Goal: Task Accomplishment & Management: Manage account settings

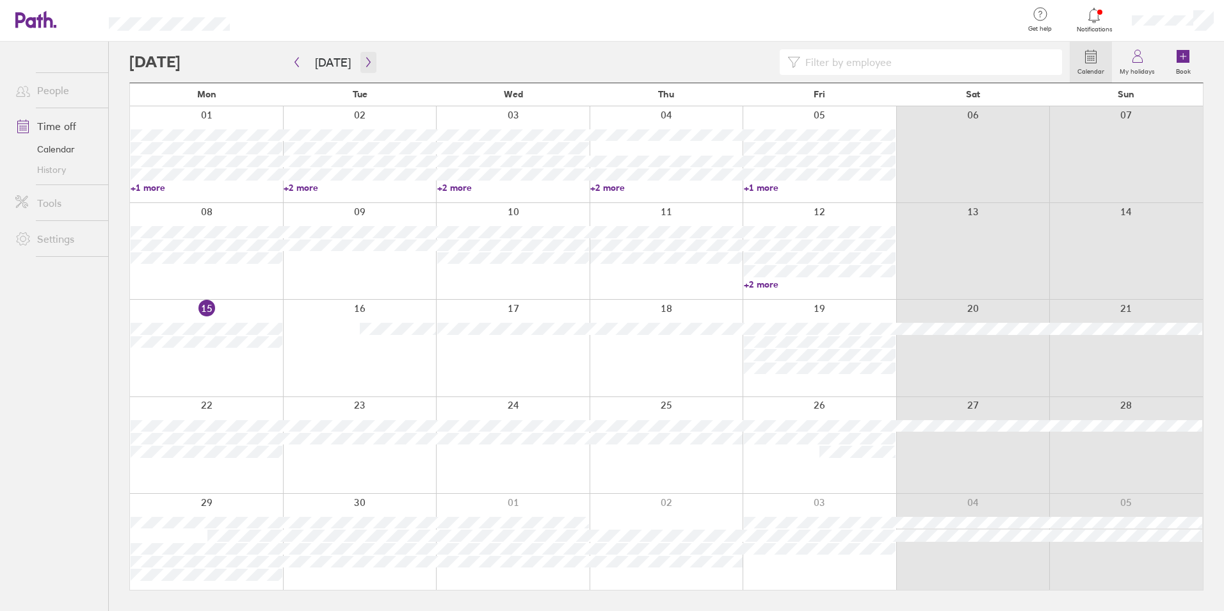
click at [364, 61] on icon "button" at bounding box center [369, 62] width 10 height 10
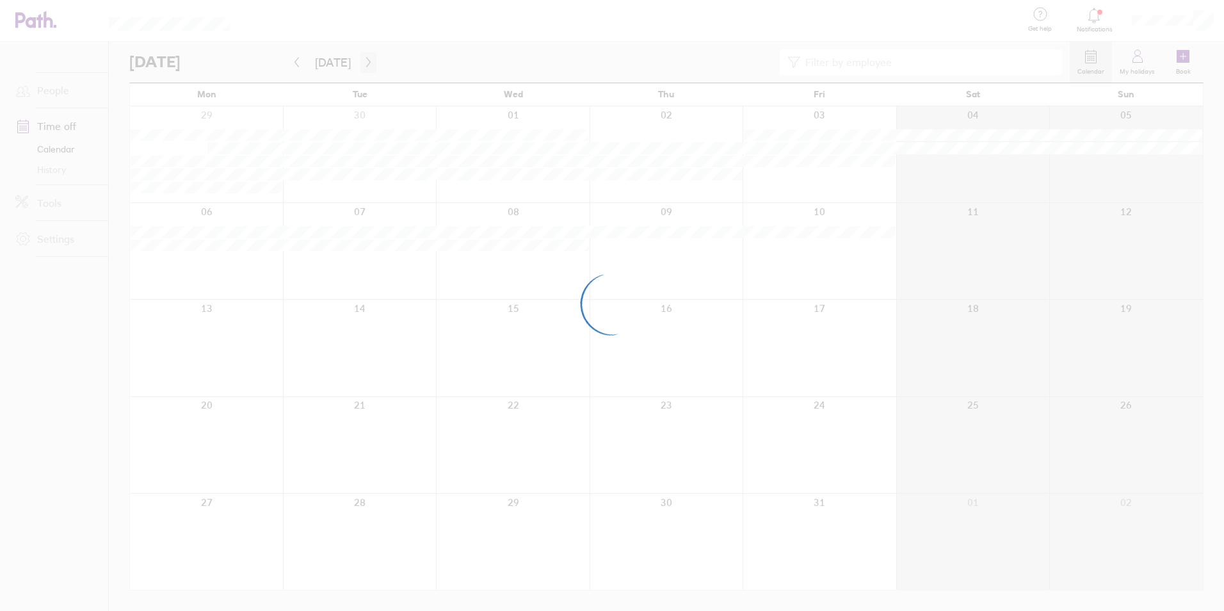
click at [362, 61] on div at bounding box center [612, 305] width 1224 height 611
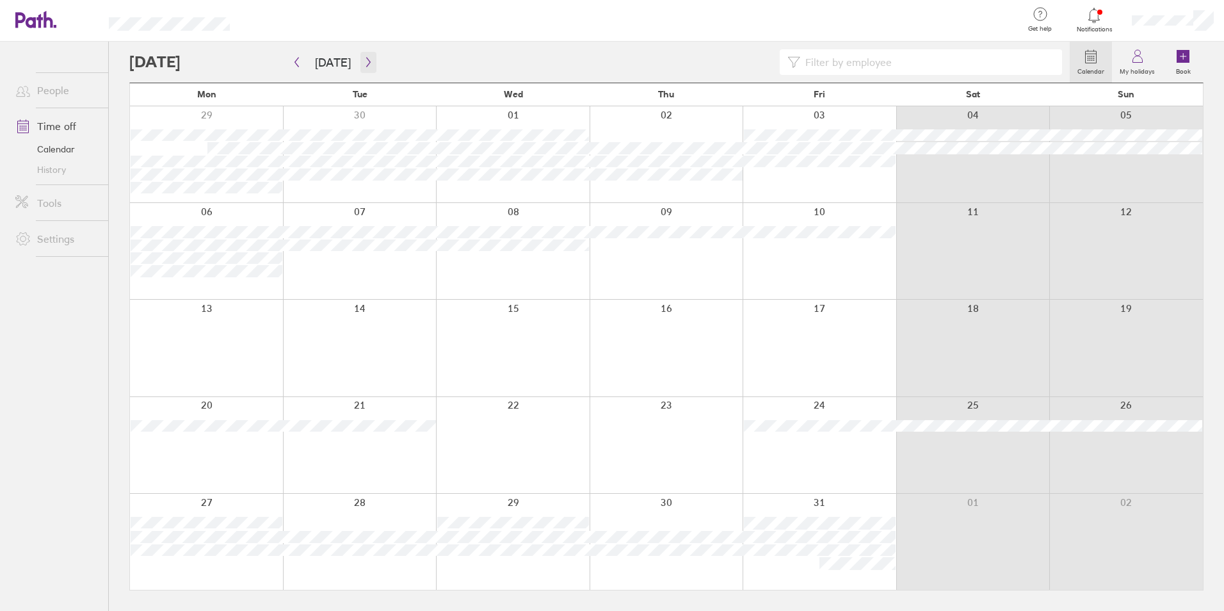
click at [364, 63] on icon "button" at bounding box center [369, 62] width 10 height 10
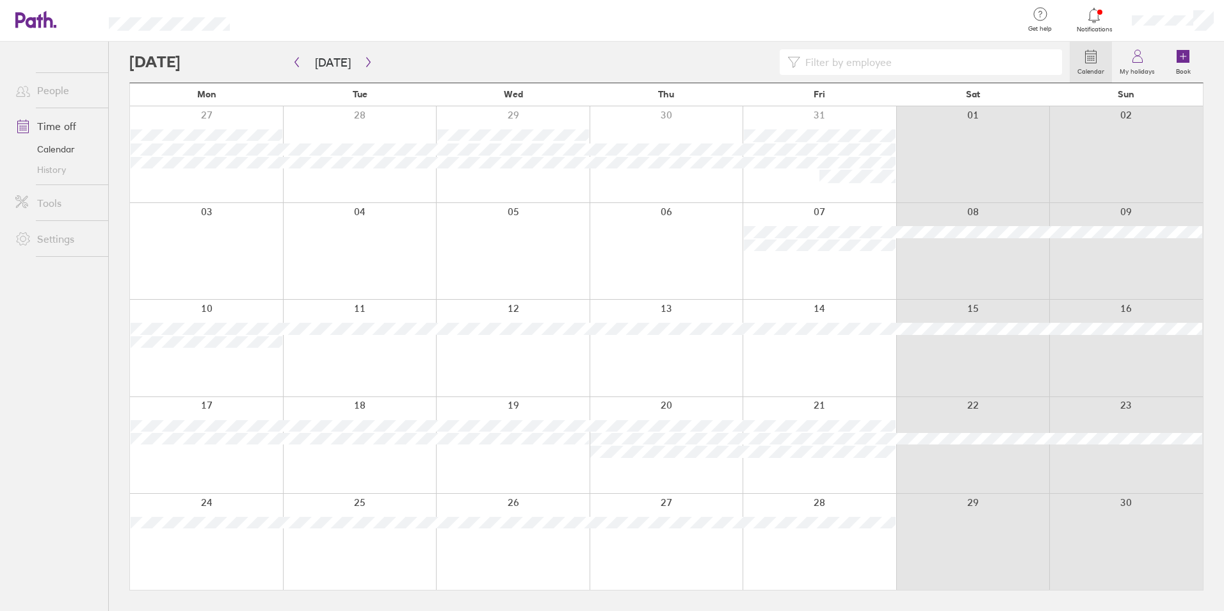
click at [519, 243] on div at bounding box center [513, 251] width 154 height 96
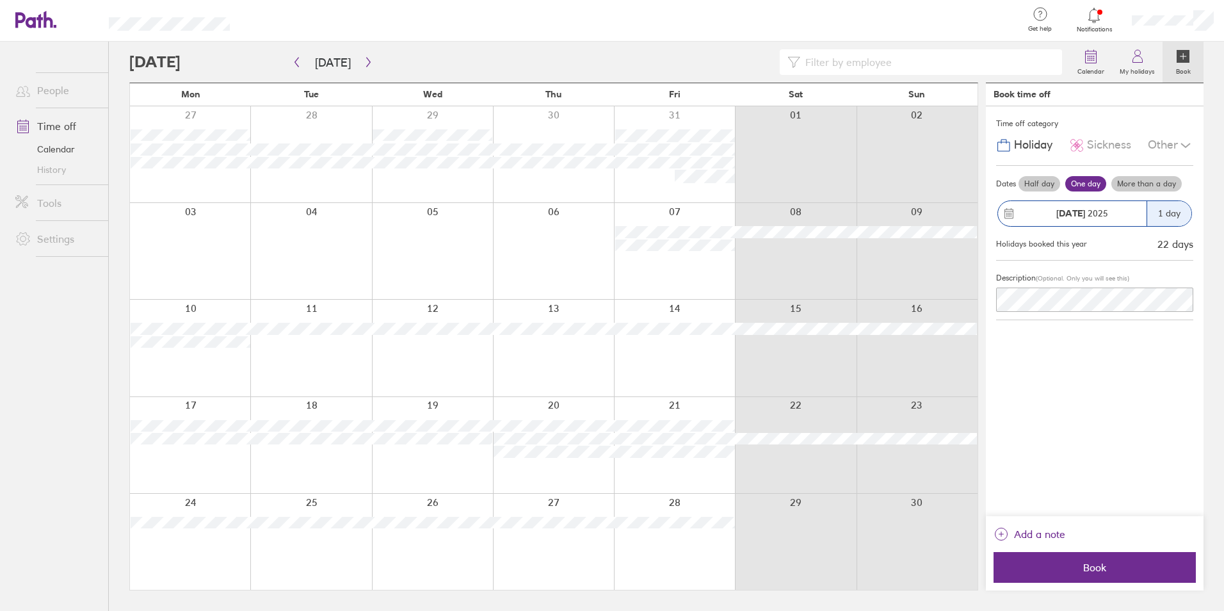
click at [432, 256] on div at bounding box center [432, 251] width 121 height 96
click at [1096, 566] on span "Book" at bounding box center [1095, 568] width 184 height 12
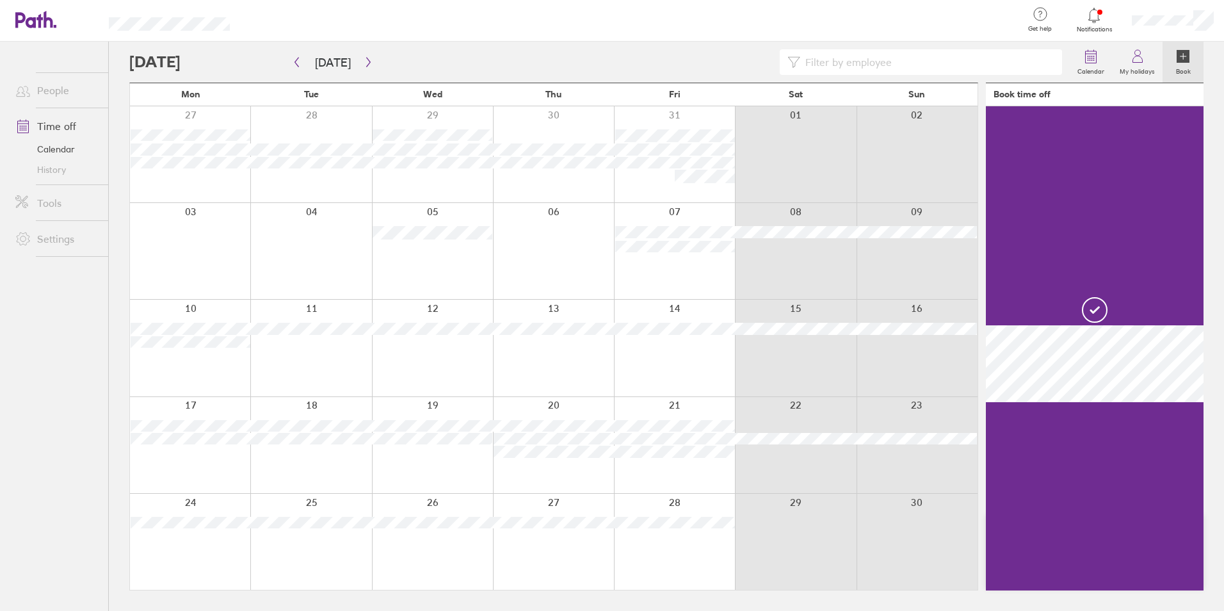
click at [457, 345] on div at bounding box center [432, 348] width 121 height 96
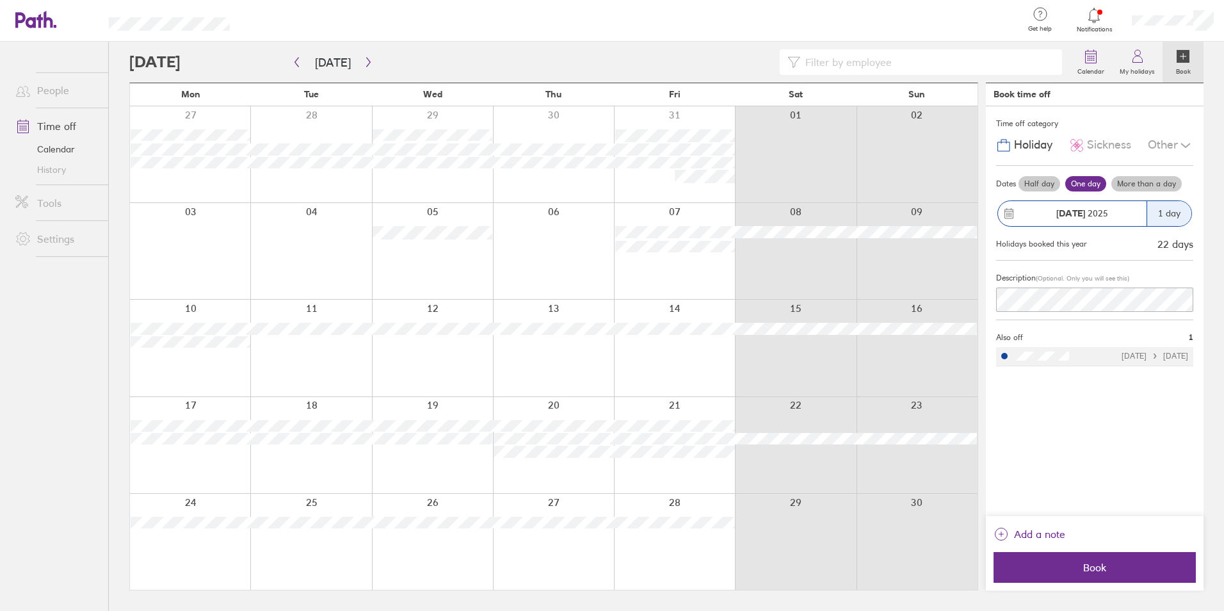
click at [459, 344] on div at bounding box center [432, 348] width 121 height 96
click at [1096, 565] on span "Book" at bounding box center [1095, 568] width 184 height 12
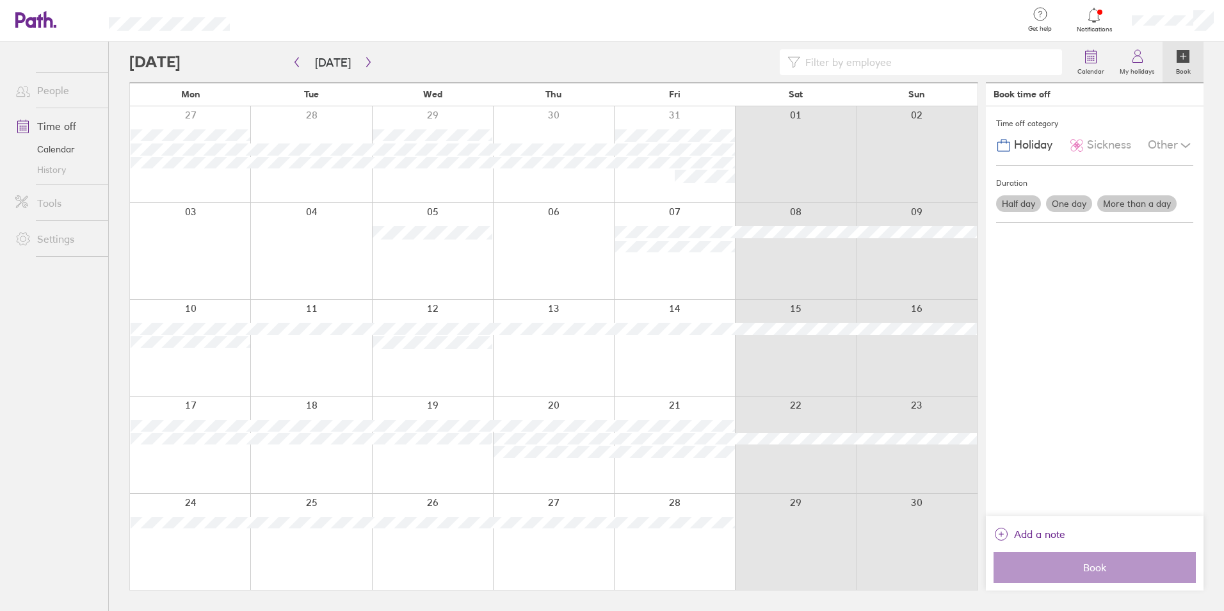
drag, startPoint x: 1130, startPoint y: 65, endPoint x: 646, endPoint y: 344, distance: 559.5
click at [1130, 65] on label "My holidays" at bounding box center [1137, 70] width 51 height 12
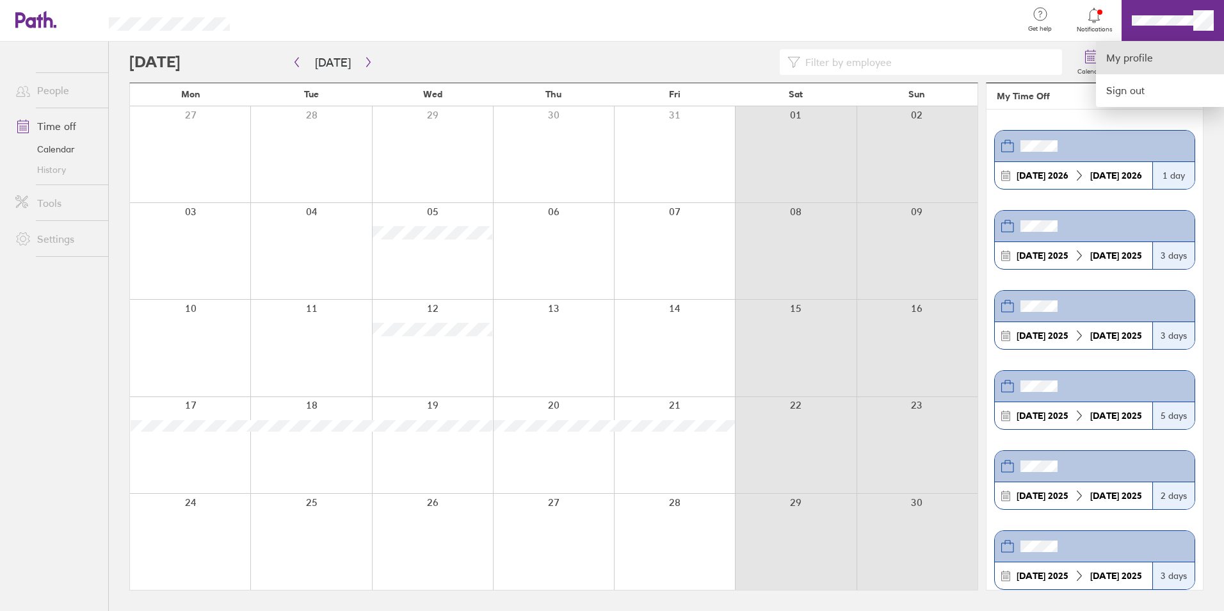
click at [1146, 58] on link "My profile" at bounding box center [1160, 58] width 128 height 33
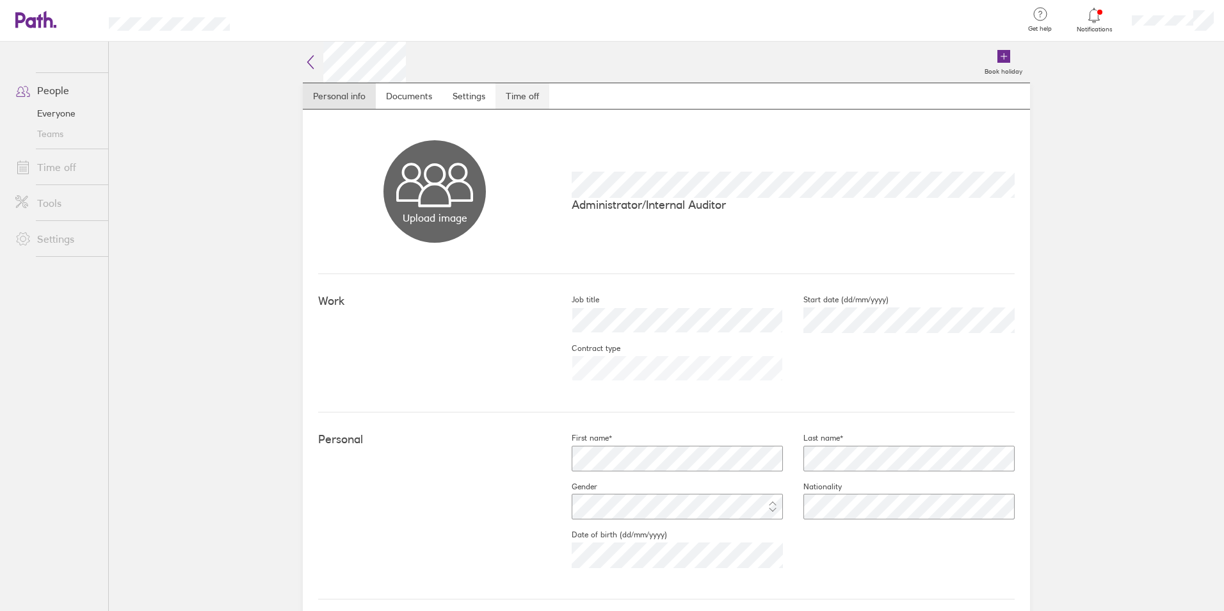
click at [520, 95] on link "Time off" at bounding box center [523, 96] width 54 height 26
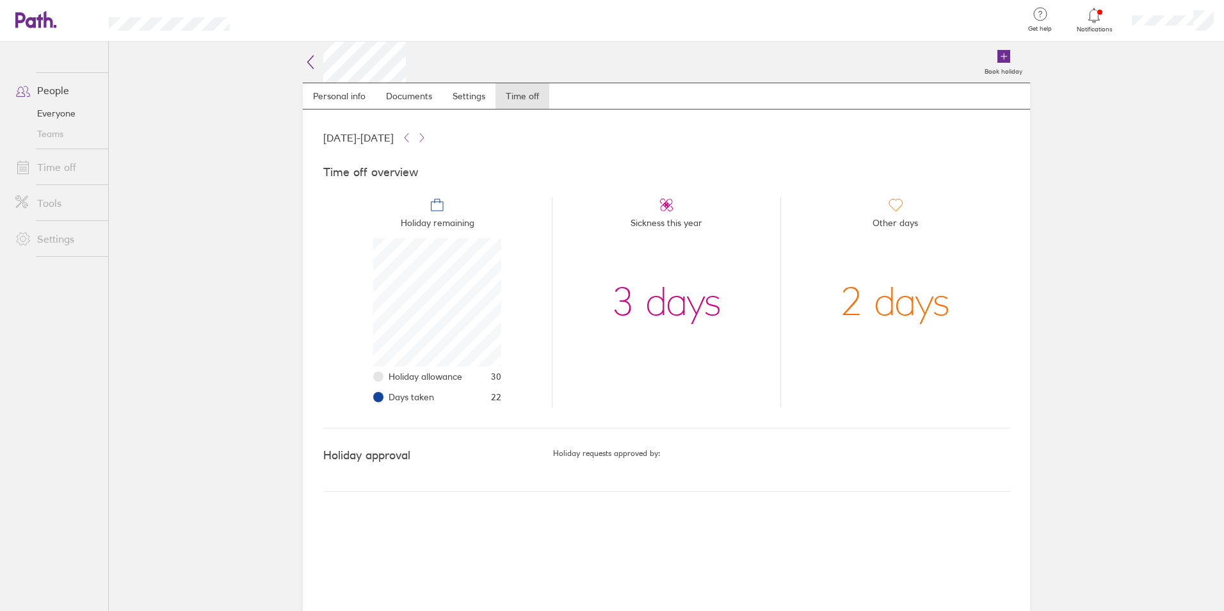
scroll to position [128, 128]
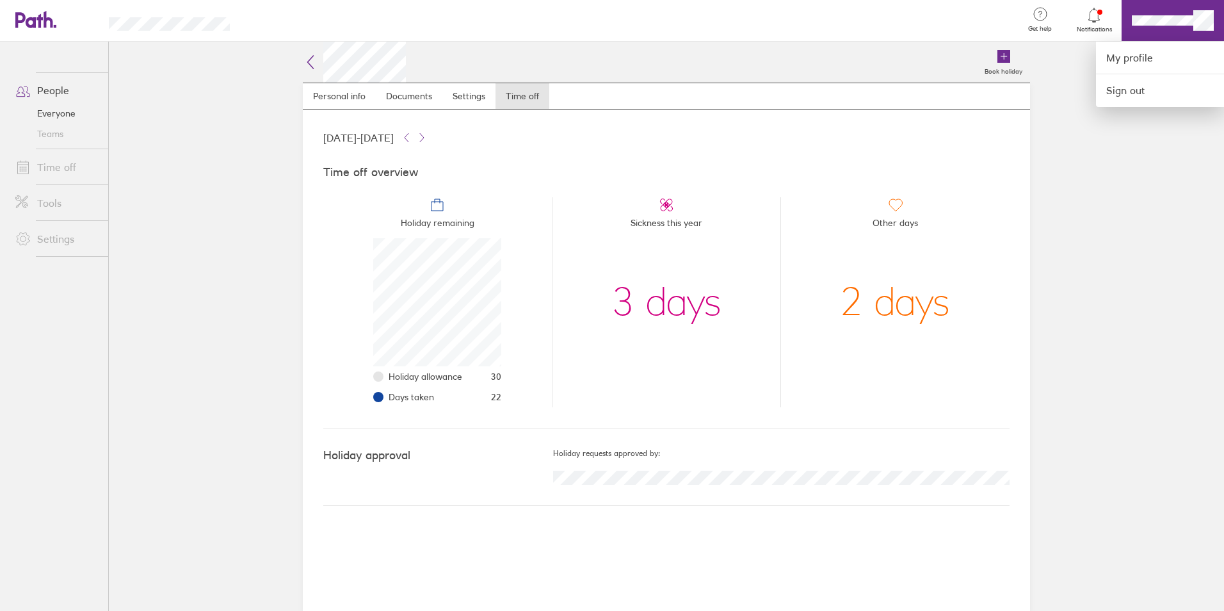
click at [55, 168] on div at bounding box center [612, 305] width 1224 height 611
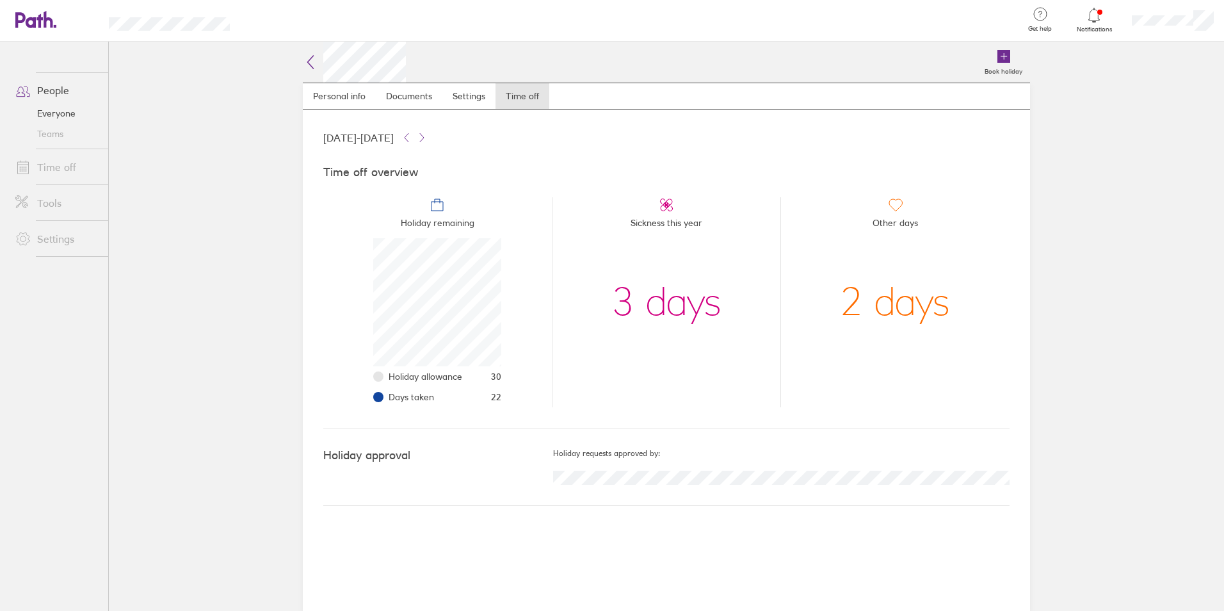
click at [71, 165] on link "Time off" at bounding box center [56, 167] width 103 height 26
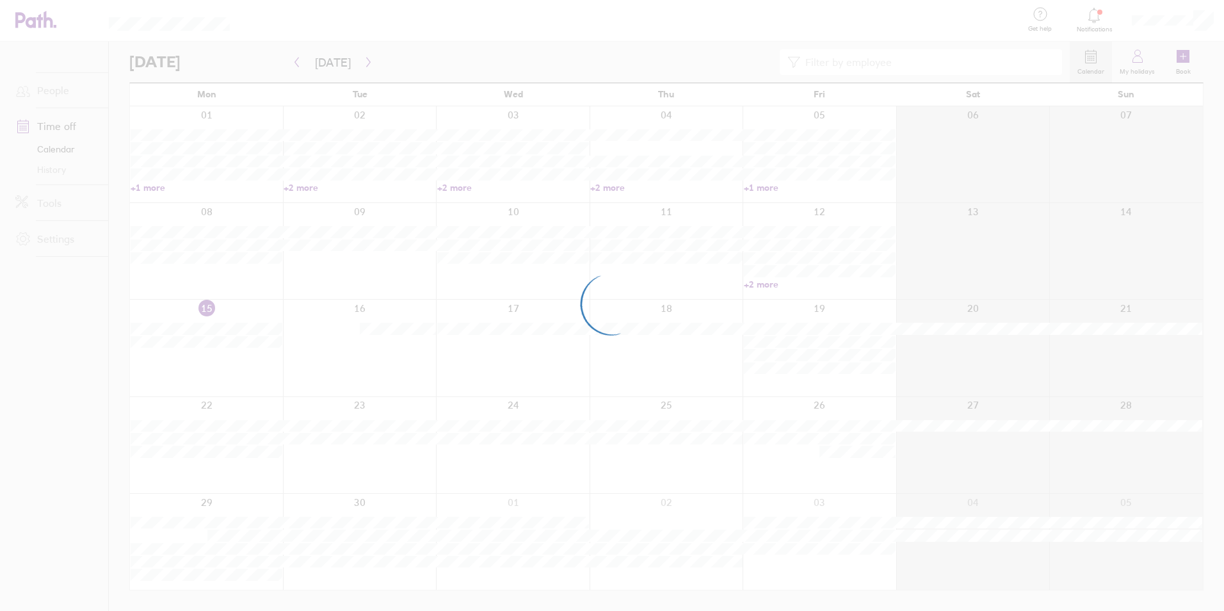
click at [1139, 67] on div at bounding box center [612, 305] width 1224 height 611
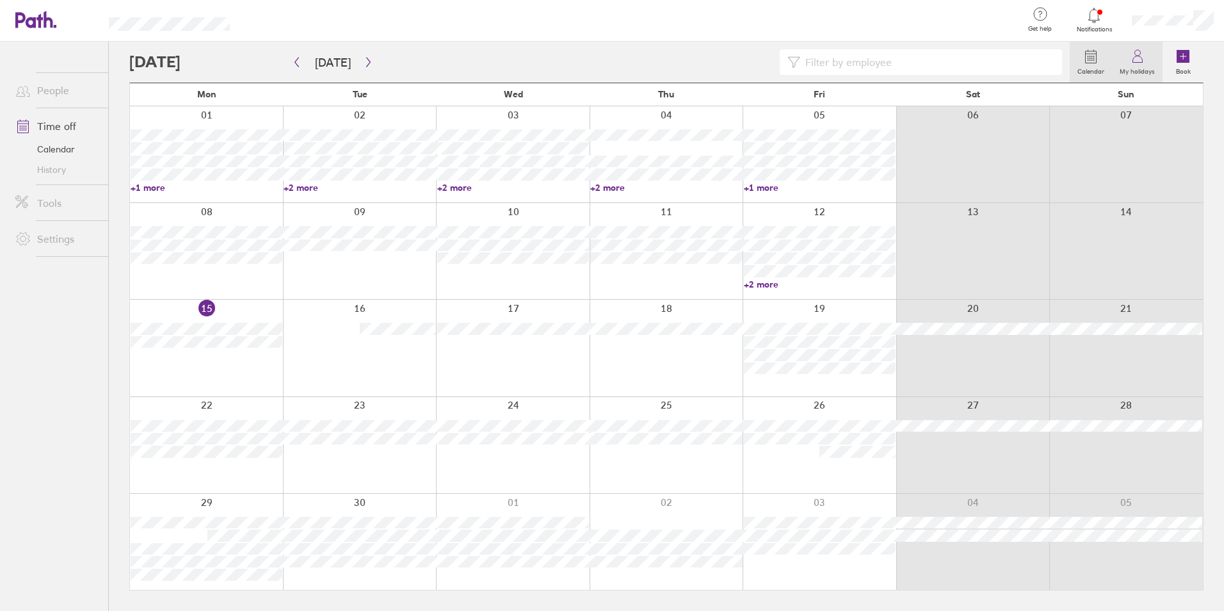
click at [1137, 65] on label "My holidays" at bounding box center [1137, 70] width 51 height 12
